Goal: Task Accomplishment & Management: Complete application form

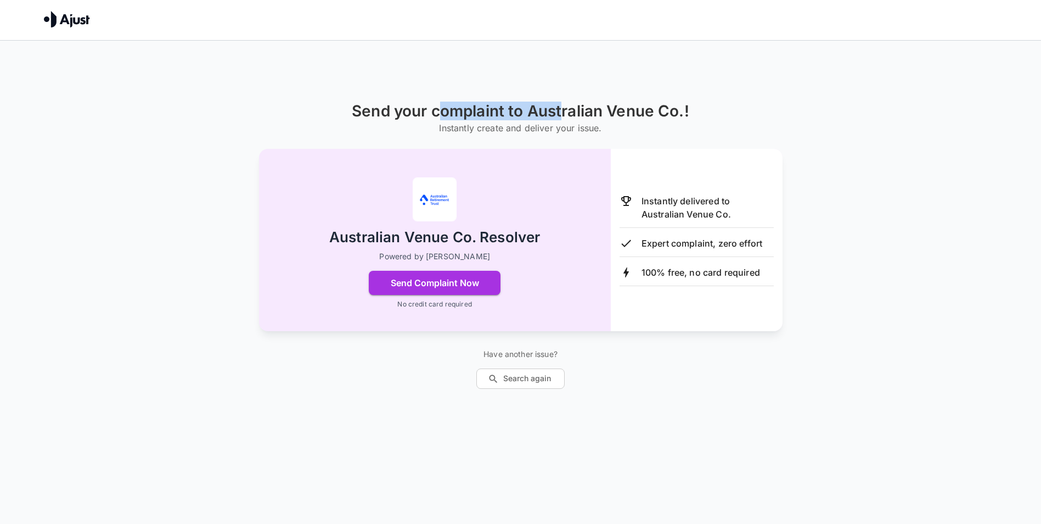
drag, startPoint x: 442, startPoint y: 111, endPoint x: 580, endPoint y: 120, distance: 138.0
click at [580, 120] on div "Send your complaint to Australian Venue Co.! Instantly create and deliver your …" at bounding box center [521, 118] width 338 height 33
click at [580, 120] on h6 "Instantly create and deliver your issue." at bounding box center [521, 127] width 338 height 15
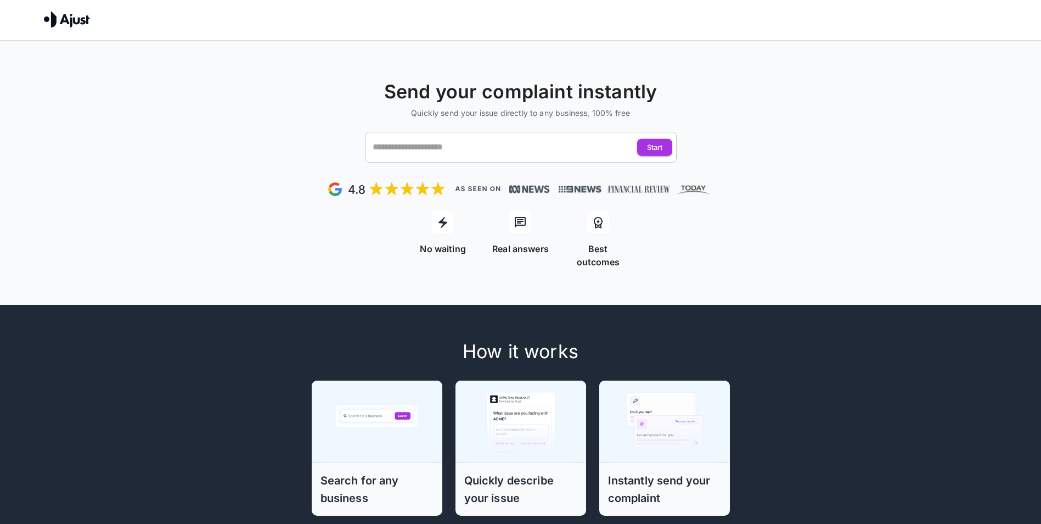
click at [498, 145] on input "text" at bounding box center [510, 147] width 281 height 21
click at [757, 285] on div "Send your complaint instantly Quickly send your issue directly to any business,…" at bounding box center [520, 435] width 1041 height 788
click at [81, 27] on link at bounding box center [67, 24] width 46 height 9
